Goal: Task Accomplishment & Management: Manage account settings

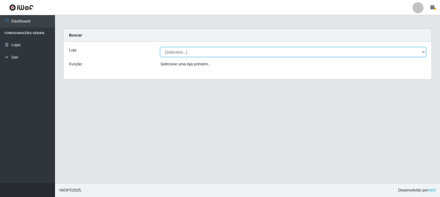
click at [283, 53] on select "[Selecione...] Rede Compras Supermercados - LOJA 3" at bounding box center [293, 52] width 266 height 10
select select "162"
click at [160, 47] on select "[Selecione...] Rede Compras Supermercados - LOJA 3" at bounding box center [293, 52] width 266 height 10
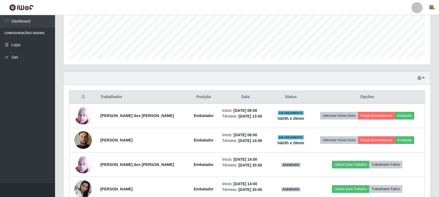
scroll to position [165, 0]
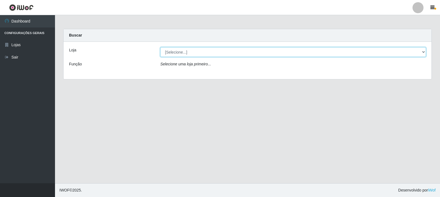
click at [224, 55] on select "[Selecione...] Rede Compras Supermercados - LOJA 3" at bounding box center [293, 52] width 266 height 10
select select "162"
click at [160, 47] on select "[Selecione...] Rede Compras Supermercados - LOJA 3" at bounding box center [293, 52] width 266 height 10
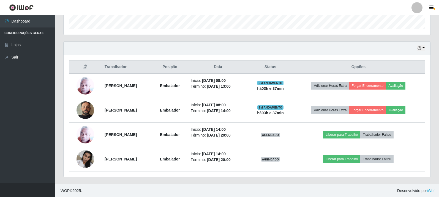
scroll to position [168, 0]
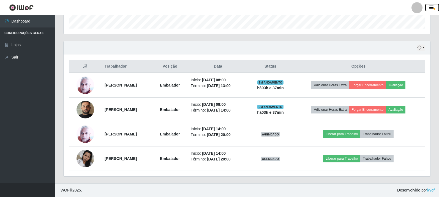
click at [431, 10] on icon "button" at bounding box center [431, 7] width 4 height 5
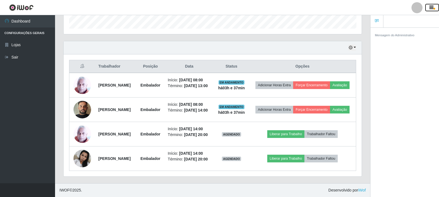
scroll to position [114, 298]
click at [432, 10] on icon "button" at bounding box center [431, 7] width 4 height 5
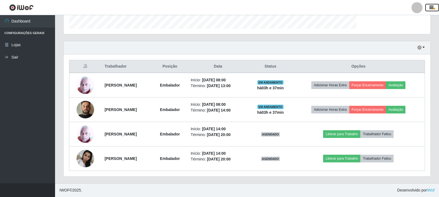
scroll to position [275116, 274863]
click at [428, 8] on button "button" at bounding box center [432, 8] width 14 height 8
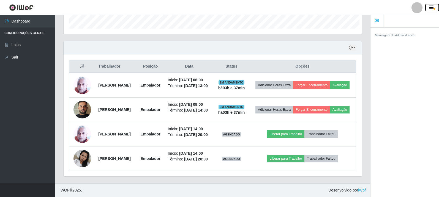
scroll to position [114, 298]
click at [427, 6] on button "button" at bounding box center [432, 8] width 14 height 8
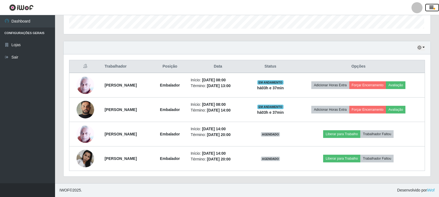
scroll to position [114, 367]
drag, startPoint x: 438, startPoint y: 101, endPoint x: 440, endPoint y: 80, distance: 20.7
click at [439, 80] on html "Perfil Alterar Senha Sair Dashboard Configurações Gerais Lojas Sair Carregando.…" at bounding box center [219, 15] width 439 height 366
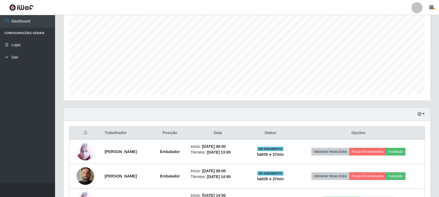
scroll to position [168, 0]
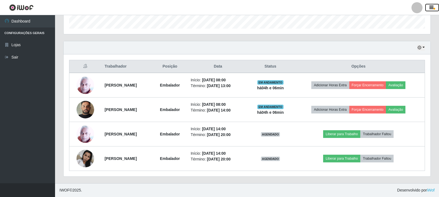
click at [431, 8] on icon "button" at bounding box center [431, 7] width 4 height 5
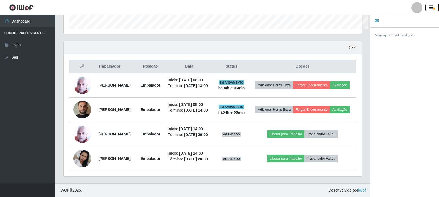
scroll to position [114, 298]
click at [431, 8] on icon "button" at bounding box center [431, 7] width 4 height 5
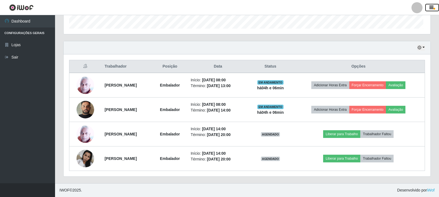
scroll to position [275116, 274863]
click at [431, 8] on icon "button" at bounding box center [431, 7] width 4 height 5
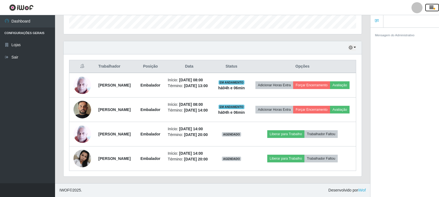
scroll to position [114, 298]
click at [379, 19] on link at bounding box center [376, 21] width 13 height 13
click at [433, 9] on span "button" at bounding box center [434, 9] width 2 height 2
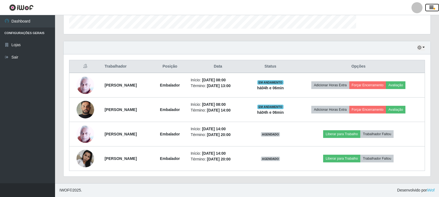
scroll to position [114, 367]
click at [84, 66] on icon at bounding box center [85, 66] width 4 height 4
drag, startPoint x: 102, startPoint y: 65, endPoint x: 69, endPoint y: 57, distance: 34.1
click at [69, 57] on div "Trabalhador Posição Data Status Opções [PERSON_NAME] Embalador Início: [DATE] 0…" at bounding box center [247, 115] width 367 height 122
drag, startPoint x: 102, startPoint y: 66, endPoint x: 440, endPoint y: 169, distance: 353.7
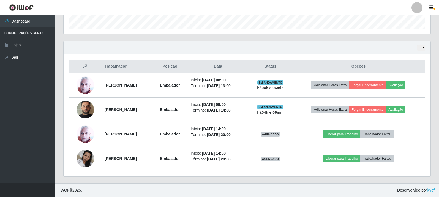
click at [439, 169] on html "Perfil Alterar Senha Sair Dashboard Configurações Gerais Lojas Sair Carregando.…" at bounding box center [219, 15] width 439 height 366
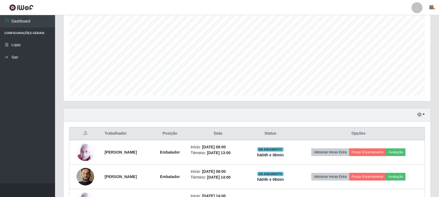
scroll to position [168, 0]
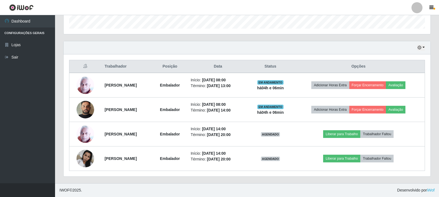
click at [81, 52] on div "Hoje 1 dia 3 dias 1 Semana Não encerrados" at bounding box center [247, 47] width 367 height 13
